Goal: Information Seeking & Learning: Understand process/instructions

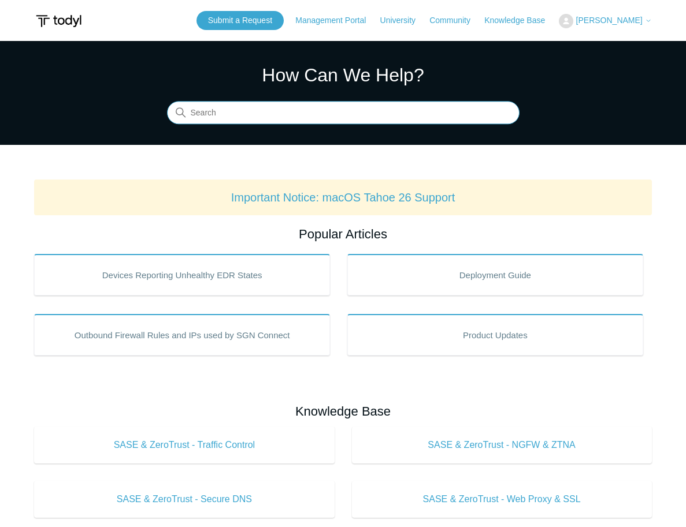
click at [271, 122] on input "Search" at bounding box center [343, 113] width 352 height 23
type input "ELASTIC UNINSTALL"
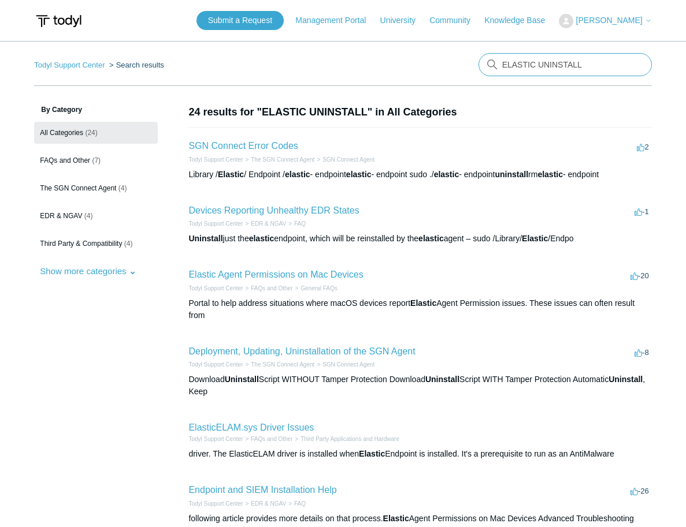
click at [533, 55] on input "ELASTIC UNINSTALL" at bounding box center [564, 64] width 173 height 23
type input "Elastic Uninstall"
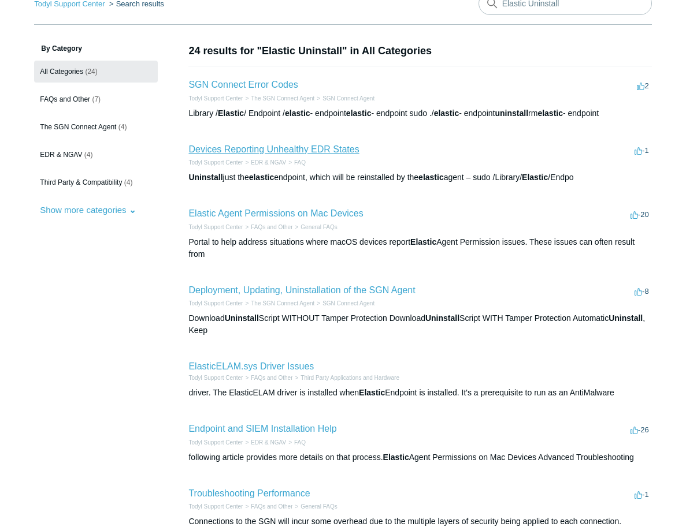
scroll to position [64, 0]
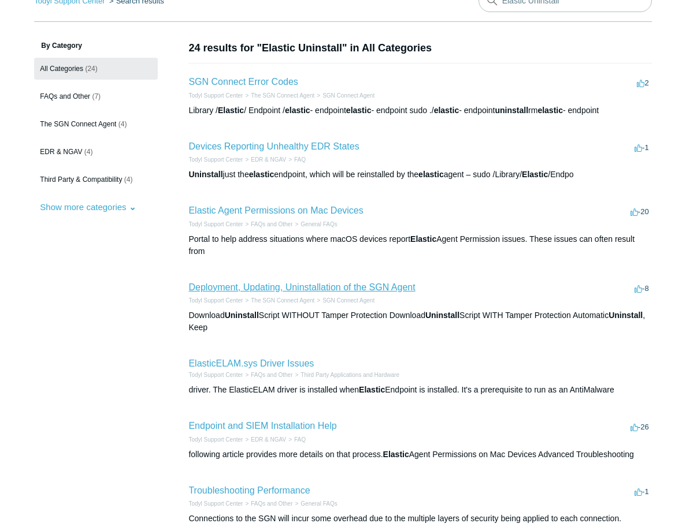
click at [337, 287] on link "Deployment, Updating, Uninstallation of the SGN Agent" at bounding box center [301, 287] width 226 height 10
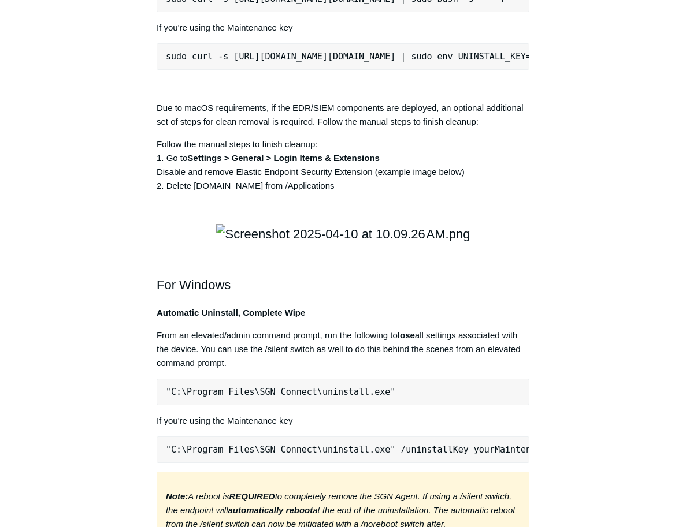
scroll to position [1753, 0]
